Goal: Task Accomplishment & Management: Manage account settings

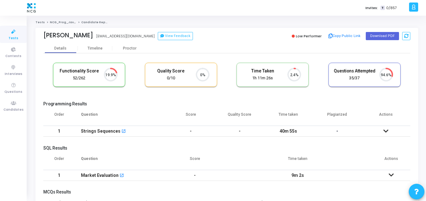
scroll to position [3, 3]
click at [140, 94] on div "Functionality Score 52/262 19.9% Quality Score 0/10 0% Time Taken calculated on…" at bounding box center [226, 78] width 367 height 37
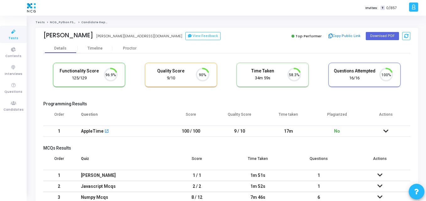
scroll to position [13, 16]
click at [377, 36] on button "Download PDF" at bounding box center [382, 36] width 33 height 8
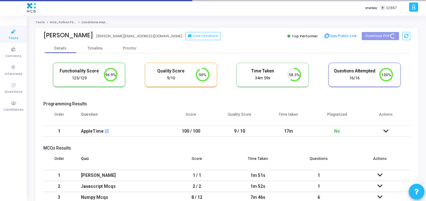
drag, startPoint x: 88, startPoint y: 36, endPoint x: 41, endPoint y: 37, distance: 46.8
click at [41, 37] on div "Bhavya Sree M Bhavya Sree M bhavya.mettupalli@gmail.com View Feedback Top Perfo…" at bounding box center [226, 36] width 383 height 16
copy div "Bhavya Sree M"
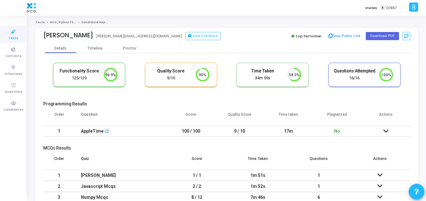
click at [156, 97] on cj-candidate-results "Functionality Score 125/129 96.9% Quality Score 9/10 90% Time Taken calculated …" at bounding box center [226, 139] width 367 height 158
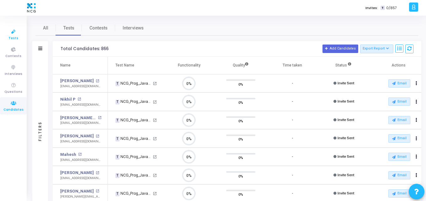
click at [12, 38] on span "Tests" at bounding box center [13, 38] width 10 height 5
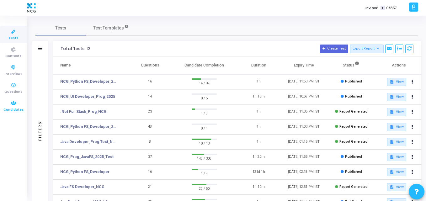
click at [14, 105] on icon at bounding box center [13, 103] width 13 height 8
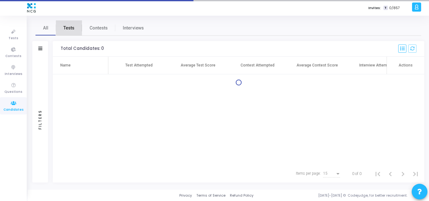
click at [65, 33] on link "Tests" at bounding box center [69, 27] width 26 height 15
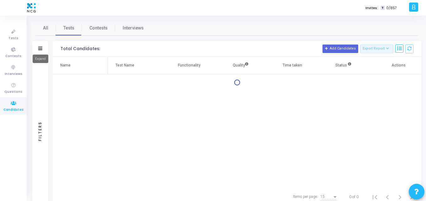
click at [40, 49] on icon at bounding box center [40, 48] width 4 height 3
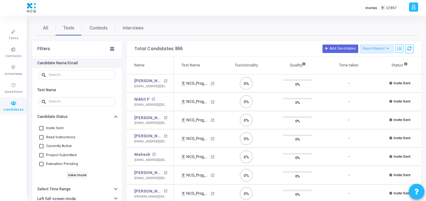
scroll to position [13, 16]
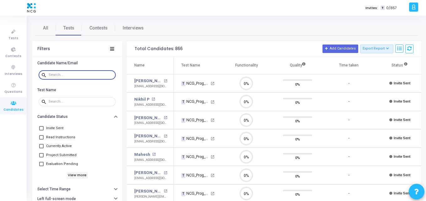
click at [54, 75] on input "text" at bounding box center [81, 75] width 65 height 4
paste input "papunu1113@gmail.com"
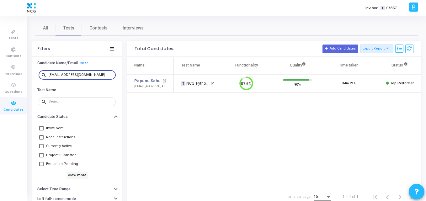
type input "papunu1113@gmail.com"
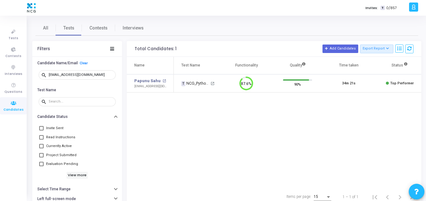
click at [232, 110] on div "Name Test Name Functionality Quality Time taken Status Actions Papunu Sahu open…" at bounding box center [274, 122] width 295 height 131
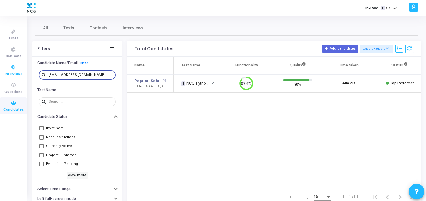
drag, startPoint x: 90, startPoint y: 76, endPoint x: 15, endPoint y: 72, distance: 75.1
click at [15, 72] on div "Tests Contests Interviews Questions Candidates Invites: T 0/857 K Kajal Setting…" at bounding box center [213, 100] width 426 height 201
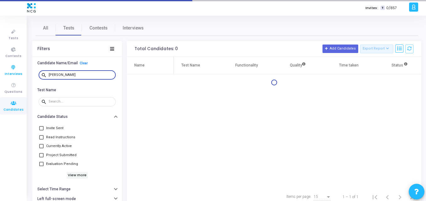
type input "prathamesh"
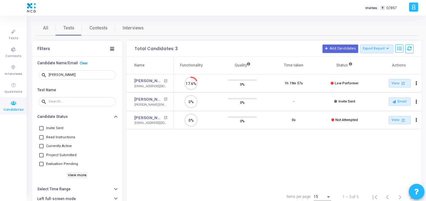
click at [182, 145] on div "Name Test Name Functionality Quality Time taken Status Actions Prathamesh Bhosa…" at bounding box center [274, 122] width 295 height 131
click at [13, 36] on span "Tests" at bounding box center [13, 38] width 10 height 5
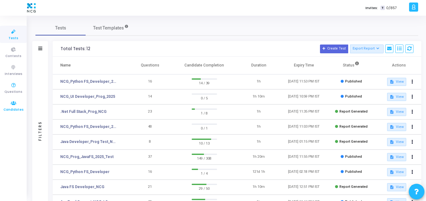
click at [19, 108] on span "Candidates" at bounding box center [13, 109] width 20 height 5
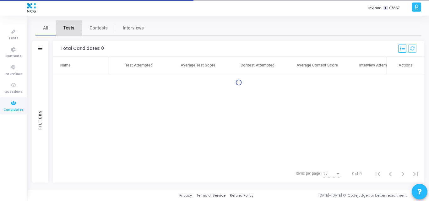
click at [67, 30] on span "Tests" at bounding box center [68, 28] width 11 height 7
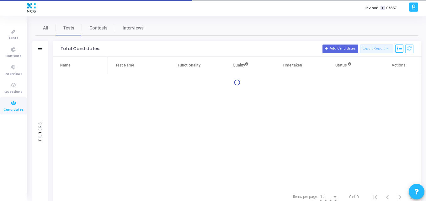
click at [41, 51] on div "Filters" at bounding box center [40, 49] width 16 height 16
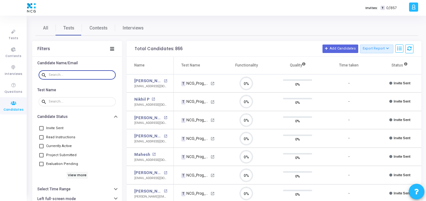
click at [56, 76] on input "text" at bounding box center [81, 75] width 65 height 4
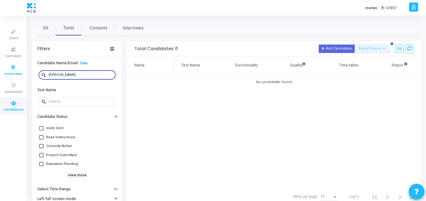
drag, startPoint x: 50, startPoint y: 75, endPoint x: 25, endPoint y: 77, distance: 25.1
click at [25, 77] on div "Tests Contests Interviews Questions Candidates Invites: T 0/857 K Kajal Setting…" at bounding box center [213, 100] width 426 height 201
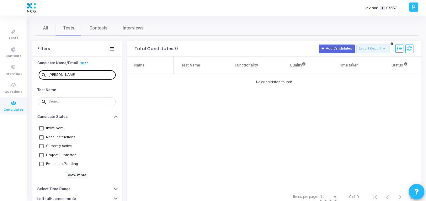
drag, startPoint x: 70, startPoint y: 72, endPoint x: 62, endPoint y: 75, distance: 8.5
click at [62, 75] on div "Sayan" at bounding box center [81, 75] width 65 height 10
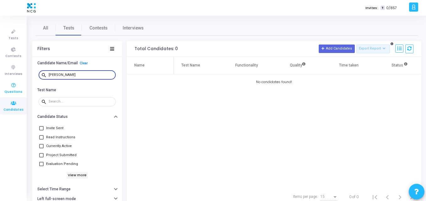
drag, startPoint x: 62, startPoint y: 75, endPoint x: 3, endPoint y: 83, distance: 59.6
click at [3, 83] on div "Tests Contests Interviews Questions Candidates Invites: T 0/857 K Kajal Setting…" at bounding box center [213, 100] width 426 height 201
type input "p"
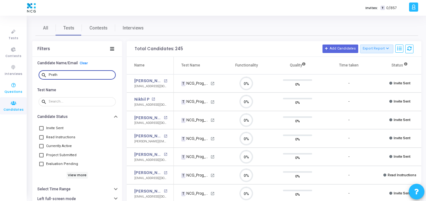
scroll to position [13, 16]
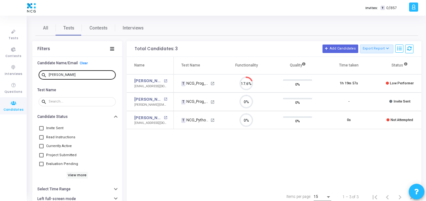
drag, startPoint x: 78, startPoint y: 72, endPoint x: 73, endPoint y: 76, distance: 7.1
click at [73, 76] on div "Prathamesh" at bounding box center [81, 75] width 65 height 10
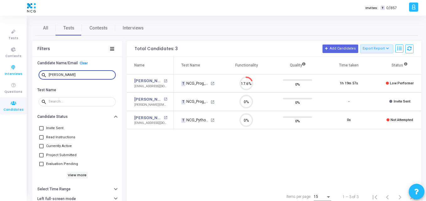
drag, startPoint x: 73, startPoint y: 76, endPoint x: 0, endPoint y: 69, distance: 73.2
click at [0, 69] on div "Tests Contests Interviews Questions Candidates Invites: T 0/857 K Kajal Setting…" at bounding box center [213, 100] width 426 height 201
paste input "swarnendra.kumar13@gmail.com"
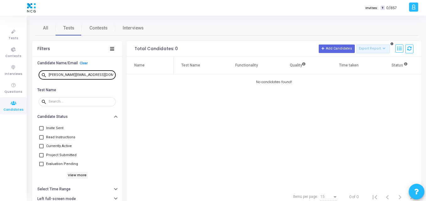
drag, startPoint x: 106, startPoint y: 78, endPoint x: 106, endPoint y: 75, distance: 3.5
click at [106, 75] on div "swarnendra.kumar13@gmail.com" at bounding box center [81, 75] width 65 height 10
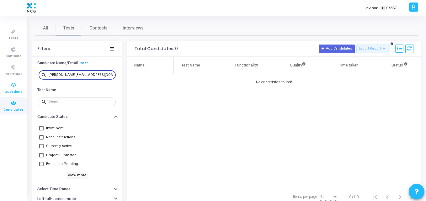
drag, startPoint x: 106, startPoint y: 75, endPoint x: 3, endPoint y: 81, distance: 102.5
click at [3, 81] on div "Tests Contests Interviews Questions Candidates Invites: T 0/857 K Kajal Setting…" at bounding box center [213, 100] width 426 height 201
paste input "rajeshreddyp05"
drag, startPoint x: 98, startPoint y: 73, endPoint x: 25, endPoint y: 73, distance: 72.8
click at [25, 73] on div "Tests Contests Interviews Questions Candidates Invites: T 0/857 K Kajal Setting…" at bounding box center [213, 100] width 426 height 201
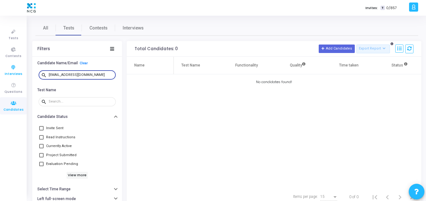
paste input "dasdebadatta008"
click at [174, 110] on div "Name Test Name Functionality Quality Time taken Status Actions No candidates fo…" at bounding box center [274, 122] width 295 height 131
drag, startPoint x: 97, startPoint y: 74, endPoint x: 0, endPoint y: 57, distance: 98.5
click at [0, 57] on div "Tests Contests Interviews Questions Candidates Invites: T 0/857 K Kajal Setting…" at bounding box center [213, 100] width 426 height 201
paste input "gunisettysreehari"
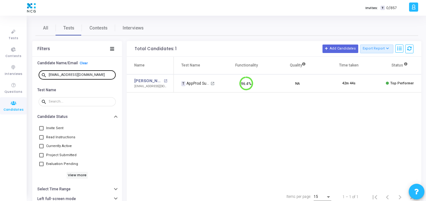
click at [99, 75] on div "gunisettysreehari@gmail.com" at bounding box center [81, 75] width 65 height 10
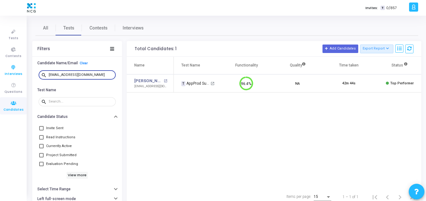
drag, startPoint x: 99, startPoint y: 75, endPoint x: 11, endPoint y: 63, distance: 89.4
click at [11, 63] on div "Tests Contests Interviews Questions Candidates Invites: T 0/857 K Kajal Setting…" at bounding box center [213, 100] width 426 height 201
paste input "manjunathansivakumar7"
type input "manjunathansivakumar7@gmail.com"
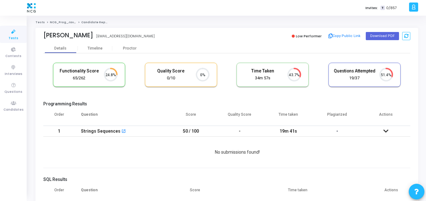
scroll to position [13, 16]
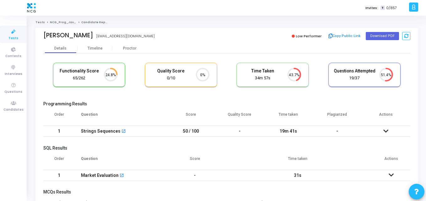
click at [117, 96] on div "Functionality Score 65/262 24.8% Quality Score 0/10 0% Time Taken calculated on…" at bounding box center [226, 78] width 367 height 37
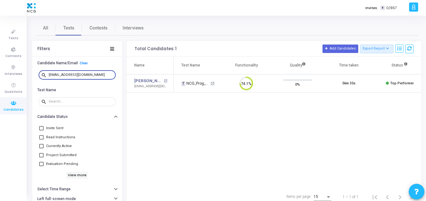
scroll to position [13, 16]
drag, startPoint x: 107, startPoint y: 75, endPoint x: 0, endPoint y: 71, distance: 107.4
click at [0, 71] on div "Tests Contests Interviews Questions Candidates Invites: T 0/857 K Kajal Setting…" at bounding box center [213, 100] width 426 height 201
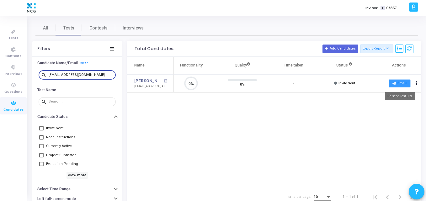
type input "ssrinadh06@gmail.com"
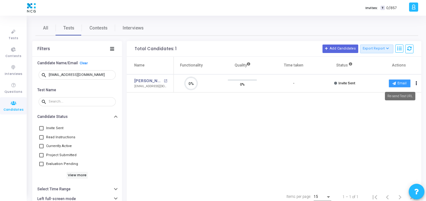
click at [405, 83] on button "Email" at bounding box center [400, 83] width 22 height 8
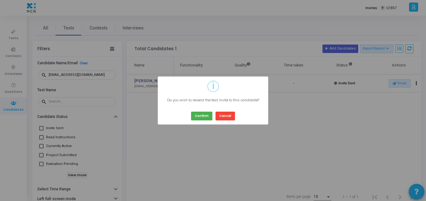
click at [191, 117] on div "Confirm Cancel" at bounding box center [213, 113] width 47 height 13
click at [198, 118] on button "Confirm" at bounding box center [201, 116] width 21 height 8
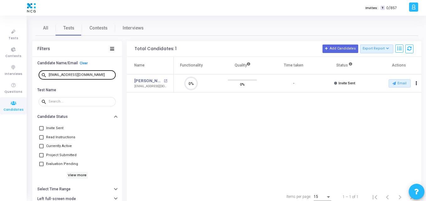
drag, startPoint x: 95, startPoint y: 72, endPoint x: 88, endPoint y: 76, distance: 8.9
click at [88, 76] on div "ssrinadh06@gmail.com" at bounding box center [81, 75] width 65 height 10
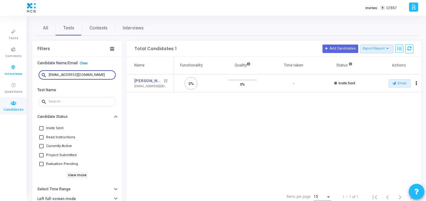
drag, startPoint x: 88, startPoint y: 76, endPoint x: 0, endPoint y: 77, distance: 87.9
click at [0, 77] on div "Tests Contests Interviews Questions Candidates Invites: T 0/857 K Kajal Setting…" at bounding box center [213, 100] width 426 height 201
paste input "rinivasrachumallu59"
type input "srinivasrachumallu59@gmail.com"
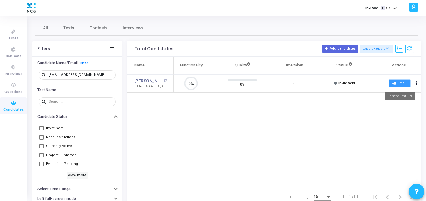
click at [403, 83] on button "Email" at bounding box center [400, 83] width 22 height 8
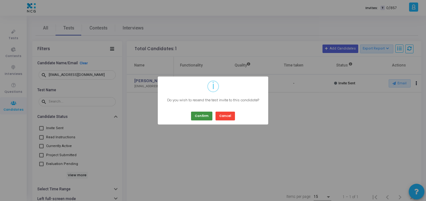
click at [200, 114] on button "Confirm" at bounding box center [201, 116] width 21 height 8
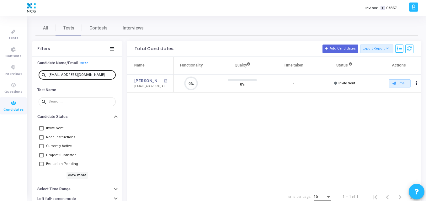
drag, startPoint x: 104, startPoint y: 72, endPoint x: 101, endPoint y: 75, distance: 4.2
click at [101, 75] on div "srinivasrachumallu59@gmail.com" at bounding box center [81, 75] width 65 height 10
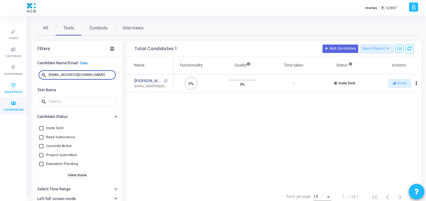
drag, startPoint x: 101, startPoint y: 75, endPoint x: 19, endPoint y: 83, distance: 83.2
click at [19, 83] on div "Tests Contests Interviews Questions Candidates Invites: T 0/857 K Kajal Setting…" at bounding box center [213, 100] width 426 height 201
paste input "kosuru.11031998"
type input "kosuru.11031998@gmail.com"
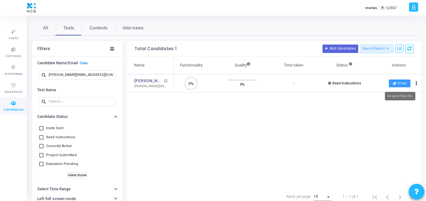
click at [391, 83] on button "Email" at bounding box center [400, 83] width 22 height 8
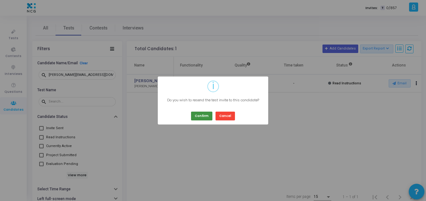
click at [197, 113] on button "Confirm" at bounding box center [201, 116] width 21 height 8
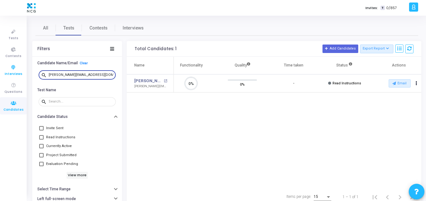
drag, startPoint x: 108, startPoint y: 76, endPoint x: 9, endPoint y: 74, distance: 98.9
click at [9, 74] on div "Tests Contests Interviews Questions Candidates Invites: T 0/857 K Kajal Setting…" at bounding box center [213, 100] width 426 height 201
paste input "irankumarlokesh123"
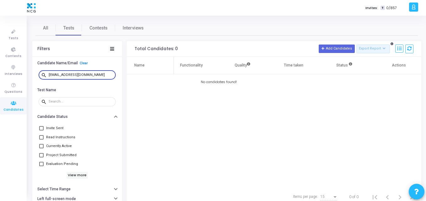
type input "kirankumarlokesh123@gmail.com"
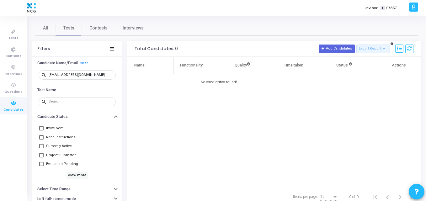
click at [152, 115] on div "Name Test Name Functionality Quality Time taken Status Actions No candidates fo…" at bounding box center [274, 122] width 295 height 131
click at [18, 38] on link "Tests" at bounding box center [13, 34] width 27 height 17
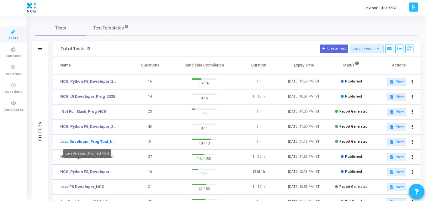
click at [113, 144] on link "Java Developer_Prog Test_NCG" at bounding box center [89, 142] width 58 height 6
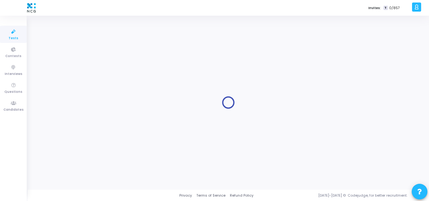
click at [8, 35] on icon at bounding box center [13, 32] width 13 height 8
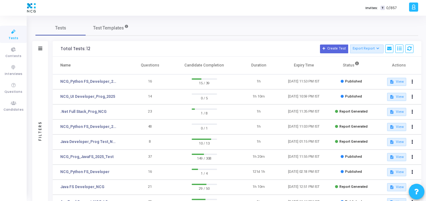
scroll to position [19, 0]
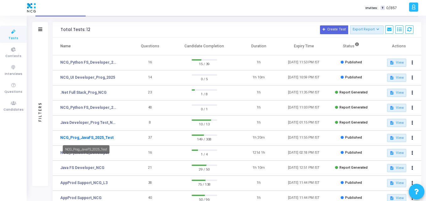
click at [88, 137] on link "NCG_Prog_JavaFS_2025_Test" at bounding box center [86, 138] width 53 height 6
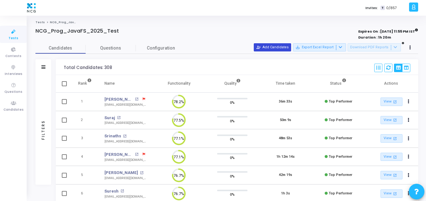
click at [268, 47] on button "person_add_alt Add Candidates" at bounding box center [272, 47] width 37 height 8
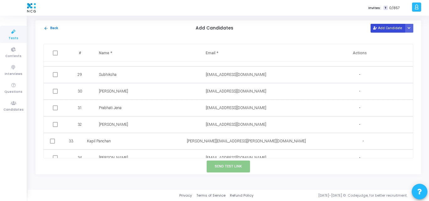
click at [385, 27] on button "Add Candidate" at bounding box center [387, 28] width 35 height 8
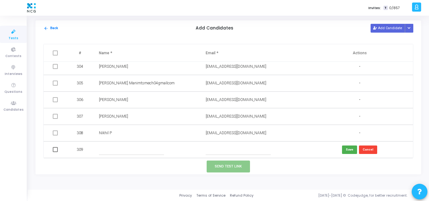
click at [218, 147] on input "text" at bounding box center [238, 150] width 65 height 10
paste input "kirankumarlokesh123@gmail.com"
drag, startPoint x: 212, startPoint y: 150, endPoint x: 195, endPoint y: 153, distance: 16.6
click at [195, 153] on tr "309 kirankumarlokesh123@gmail.com Save Cancel" at bounding box center [228, 150] width 369 height 17
type input "kirankumarlokesh123@gmail.com"
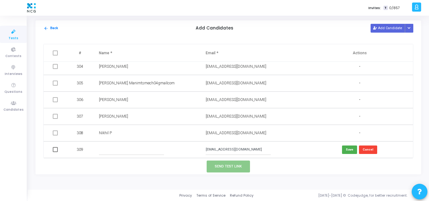
click at [128, 149] on input "text" at bounding box center [131, 150] width 65 height 10
click at [369, 152] on button "Cancel" at bounding box center [368, 150] width 18 height 8
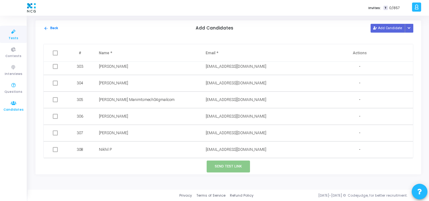
click at [13, 102] on icon at bounding box center [13, 103] width 13 height 8
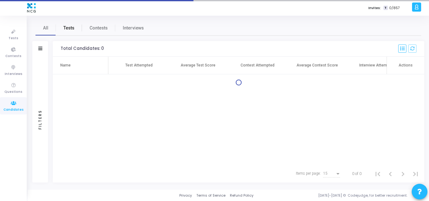
click at [64, 31] on span "Tests" at bounding box center [68, 28] width 11 height 7
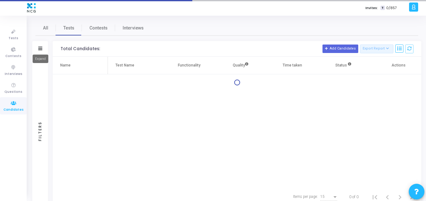
click at [40, 47] on icon at bounding box center [40, 48] width 4 height 3
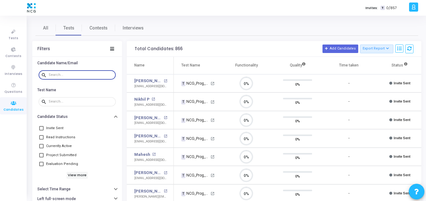
click at [56, 73] on input "text" at bounding box center [81, 75] width 65 height 4
paste input "kosuru.11031998@gmail.com"
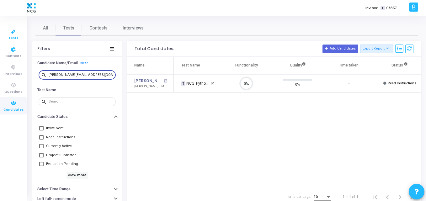
type input "kosuru.11031998@gmail.com"
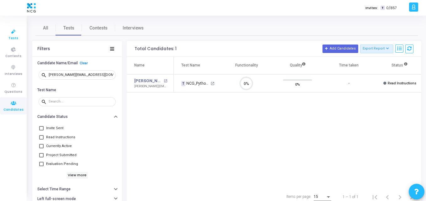
click at [17, 37] on span "Tests" at bounding box center [13, 38] width 10 height 5
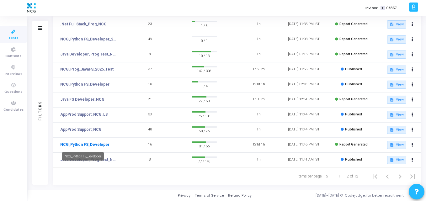
click at [78, 144] on link "NCG_Python FS_Developer" at bounding box center [84, 145] width 49 height 6
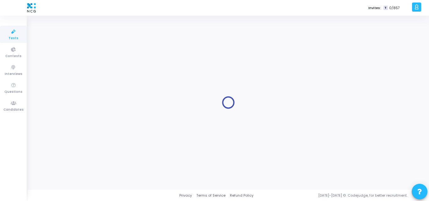
click at [17, 35] on icon at bounding box center [13, 32] width 13 height 8
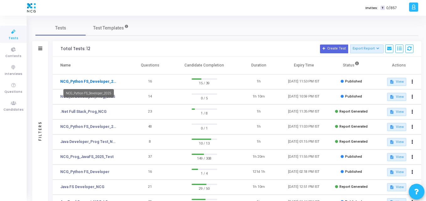
click at [80, 83] on link "NCG_Python FS_Developer_2025" at bounding box center [89, 82] width 58 height 6
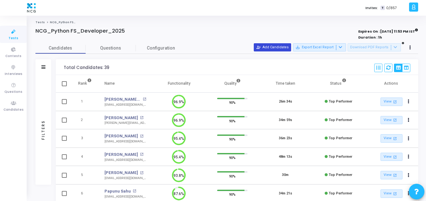
click at [273, 45] on button "person_add_alt Add Candidates" at bounding box center [272, 47] width 37 height 8
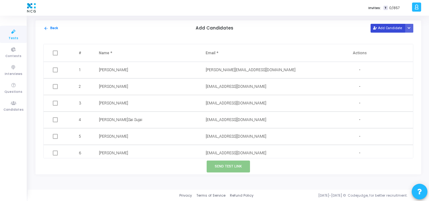
click at [379, 31] on button "Add Candidate" at bounding box center [387, 28] width 35 height 8
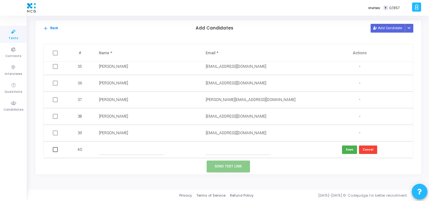
click at [221, 152] on input "text" at bounding box center [238, 150] width 65 height 10
paste input "kirankumarlokesh123@gmail.com"
type input "kirankumarlokesh123@gmail.com"
click at [125, 148] on input "text" at bounding box center [131, 150] width 65 height 10
type input "Kiran Kumar"
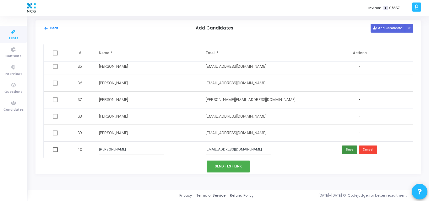
click at [345, 149] on button "Save" at bounding box center [349, 150] width 15 height 8
click at [56, 150] on span at bounding box center [55, 149] width 5 height 5
click at [55, 152] on input "checkbox" at bounding box center [55, 152] width 0 height 0
checkbox input "true"
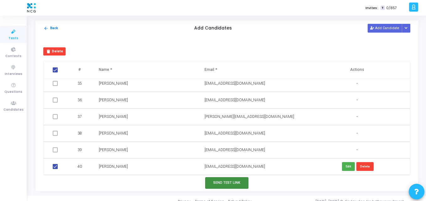
click at [220, 184] on button "Send Test Link" at bounding box center [226, 183] width 43 height 12
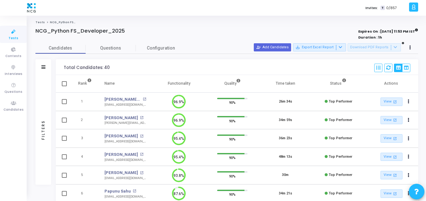
click at [8, 31] on icon at bounding box center [13, 32] width 13 height 8
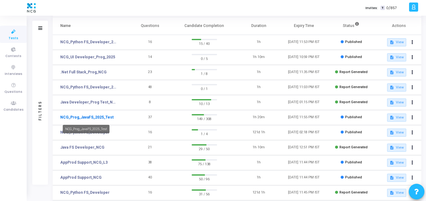
click at [81, 117] on link "NCG_Prog_JavaFS_2025_Test" at bounding box center [86, 118] width 53 height 6
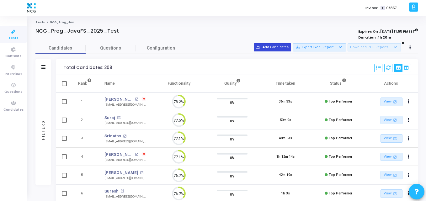
click at [289, 50] on button "person_add_alt Add Candidates" at bounding box center [272, 47] width 37 height 8
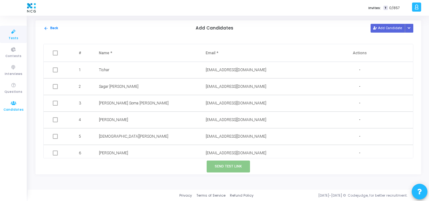
click at [15, 101] on icon at bounding box center [13, 103] width 13 height 8
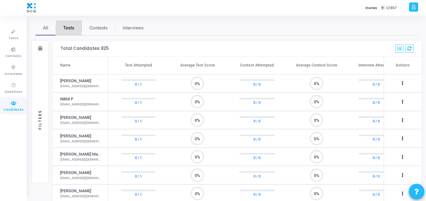
click at [67, 28] on span "Tests" at bounding box center [68, 28] width 11 height 7
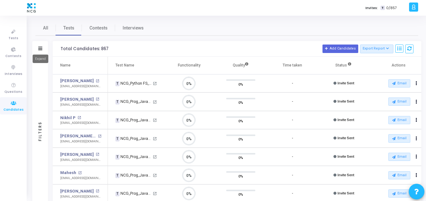
click at [41, 47] on icon at bounding box center [40, 48] width 4 height 3
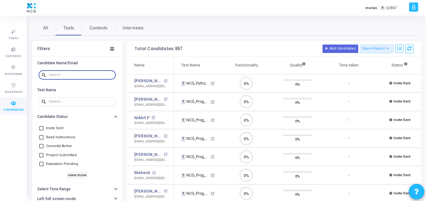
click at [63, 73] on input "text" at bounding box center [81, 75] width 65 height 4
paste input "sathyaraji1396@gmail.com"
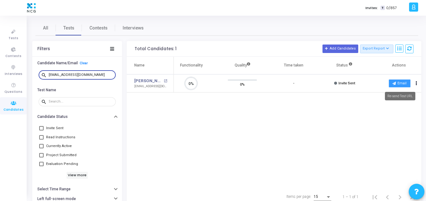
type input "sathyaraji1396@gmail.com"
click at [399, 83] on button "Email" at bounding box center [400, 83] width 22 height 8
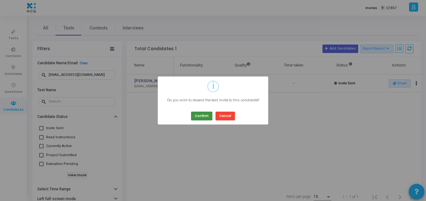
click at [210, 115] on button "Confirm" at bounding box center [201, 116] width 21 height 8
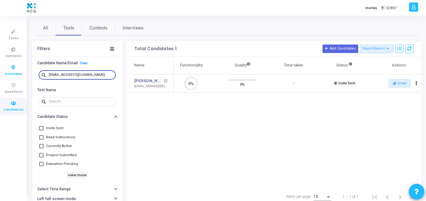
drag, startPoint x: 94, startPoint y: 76, endPoint x: 0, endPoint y: 73, distance: 94.2
click at [0, 73] on div "Tests Contests Interviews Questions Candidates Invites: T 0/857 K Kajal Setting…" at bounding box center [213, 100] width 426 height 201
paste input "professionalitdev1"
type input "professionalitdev1@gmail.com"
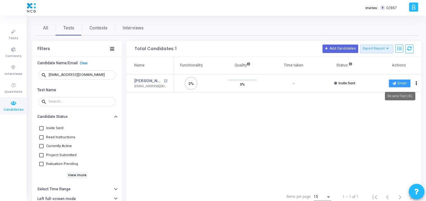
click at [401, 83] on button "Email" at bounding box center [400, 83] width 22 height 8
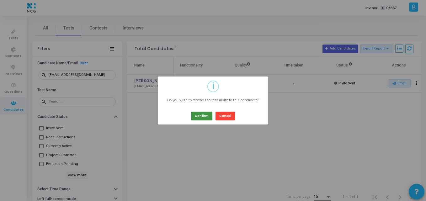
click at [201, 119] on button "Confirm" at bounding box center [201, 116] width 21 height 8
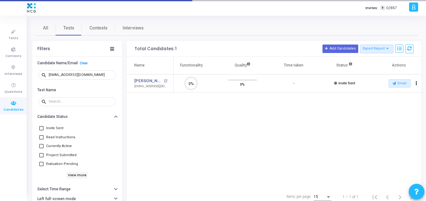
click at [250, 138] on div "Name Test Name Functionality Quality Time taken Status Actions Ramesh Rathod op…" at bounding box center [274, 122] width 295 height 131
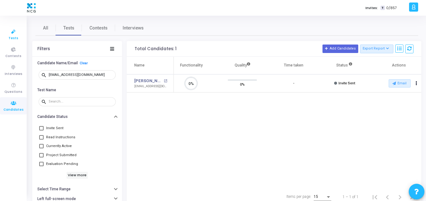
click at [8, 34] on icon at bounding box center [13, 32] width 13 height 8
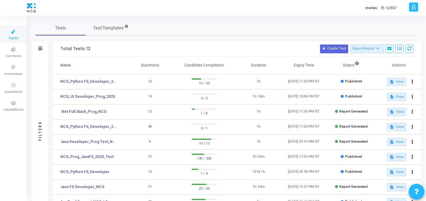
click at [204, 124] on div at bounding box center [204, 124] width 25 height 1
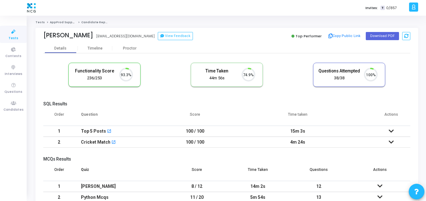
scroll to position [13, 16]
click at [386, 33] on button "Download PDF" at bounding box center [382, 36] width 33 height 8
drag, startPoint x: 123, startPoint y: 35, endPoint x: 43, endPoint y: 35, distance: 80.6
click at [43, 35] on div "[PERSON_NAME] [PERSON_NAME] [EMAIL_ADDRESS][DOMAIN_NAME] View Feedback Top Perf…" at bounding box center [226, 36] width 383 height 16
copy div "[PERSON_NAME]"
